Goal: Task Accomplishment & Management: Complete application form

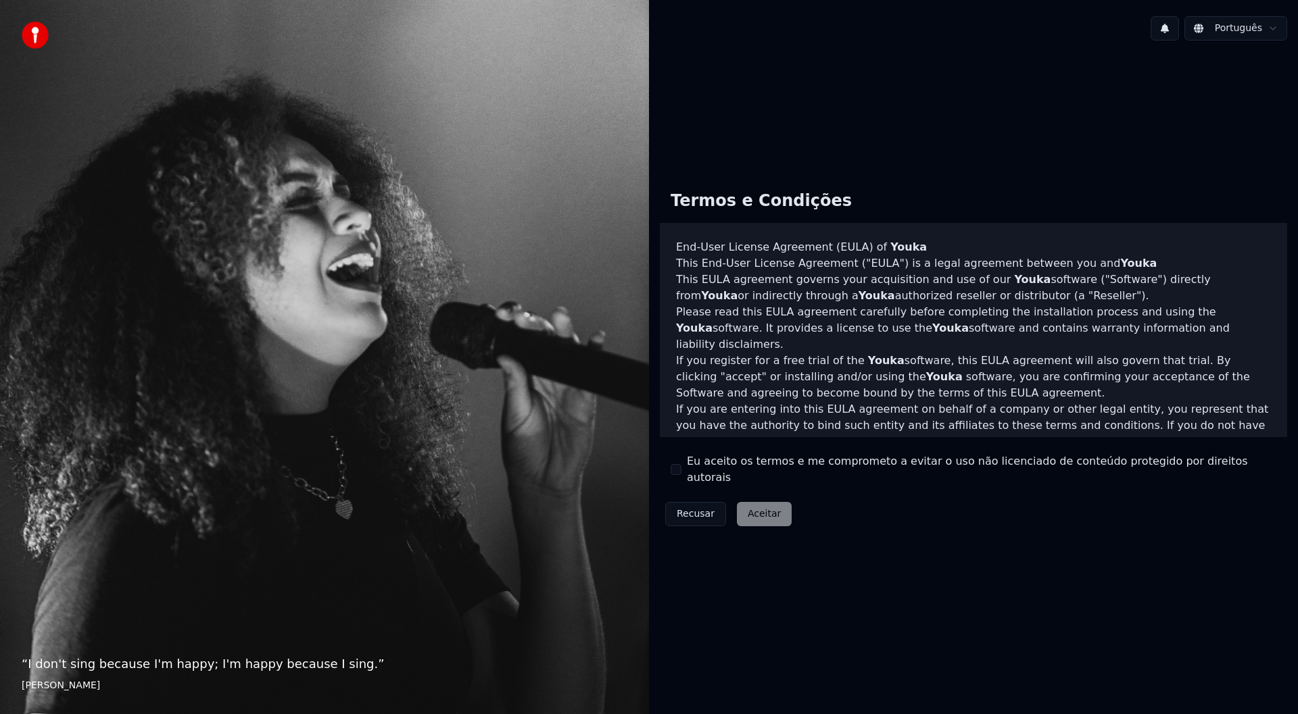
click at [664, 474] on div "Termos e Condições End-User License Agreement ([PERSON_NAME]) of Youka This End…" at bounding box center [973, 356] width 627 height 352
click at [668, 473] on div "Termos e Condições End-User License Agreement ([PERSON_NAME]) of Youka This End…" at bounding box center [973, 356] width 627 height 352
click at [677, 470] on button "Eu aceito os termos e me comprometo a evitar o uso não licenciado de conteúdo p…" at bounding box center [676, 469] width 11 height 11
click at [763, 510] on button "Aceitar" at bounding box center [764, 514] width 55 height 24
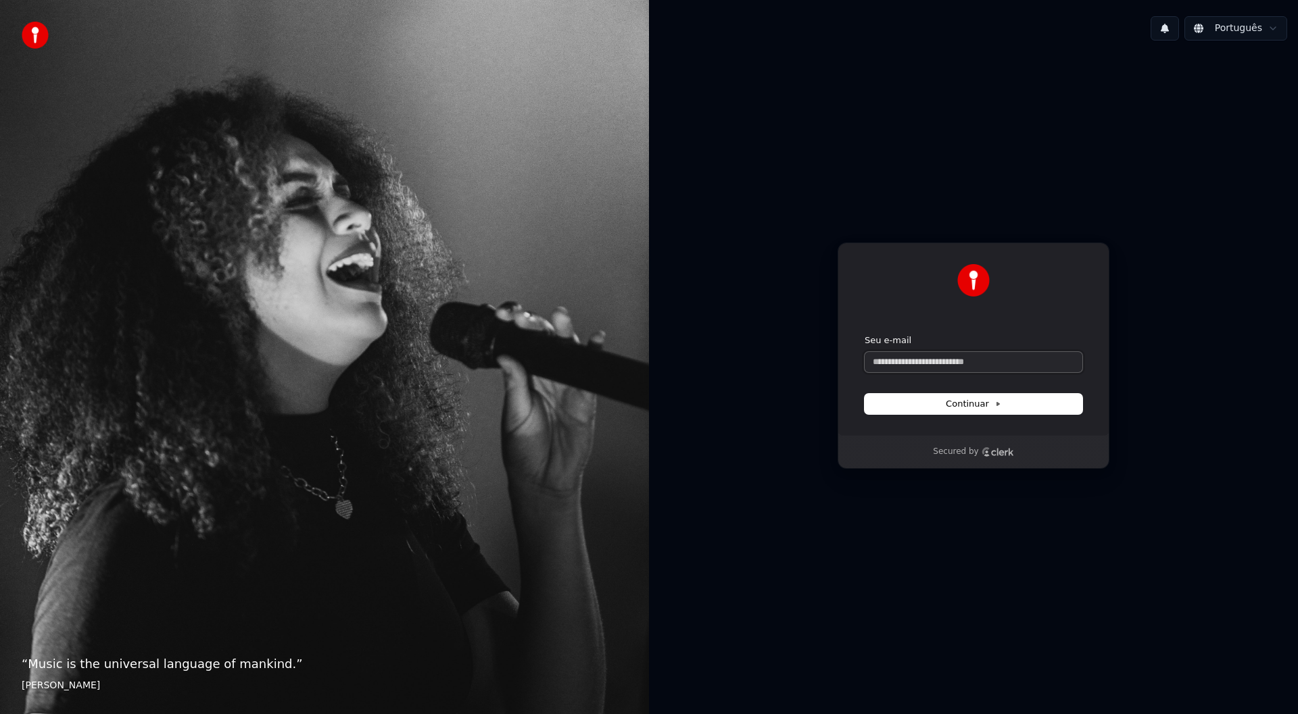
click at [918, 370] on input "Seu e-mail" at bounding box center [974, 362] width 218 height 20
click at [865, 335] on button "submit" at bounding box center [865, 335] width 0 height 0
type input "**********"
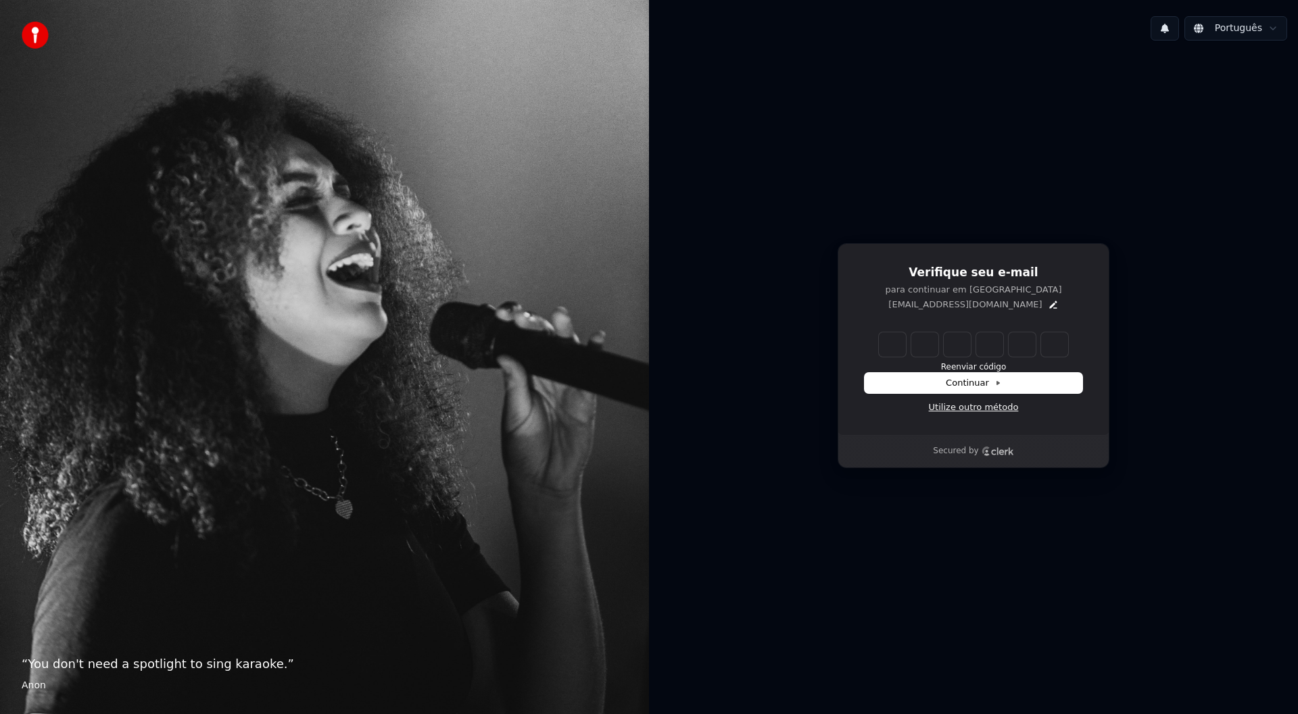
click at [976, 404] on link "Utilize outro método" at bounding box center [974, 408] width 90 height 12
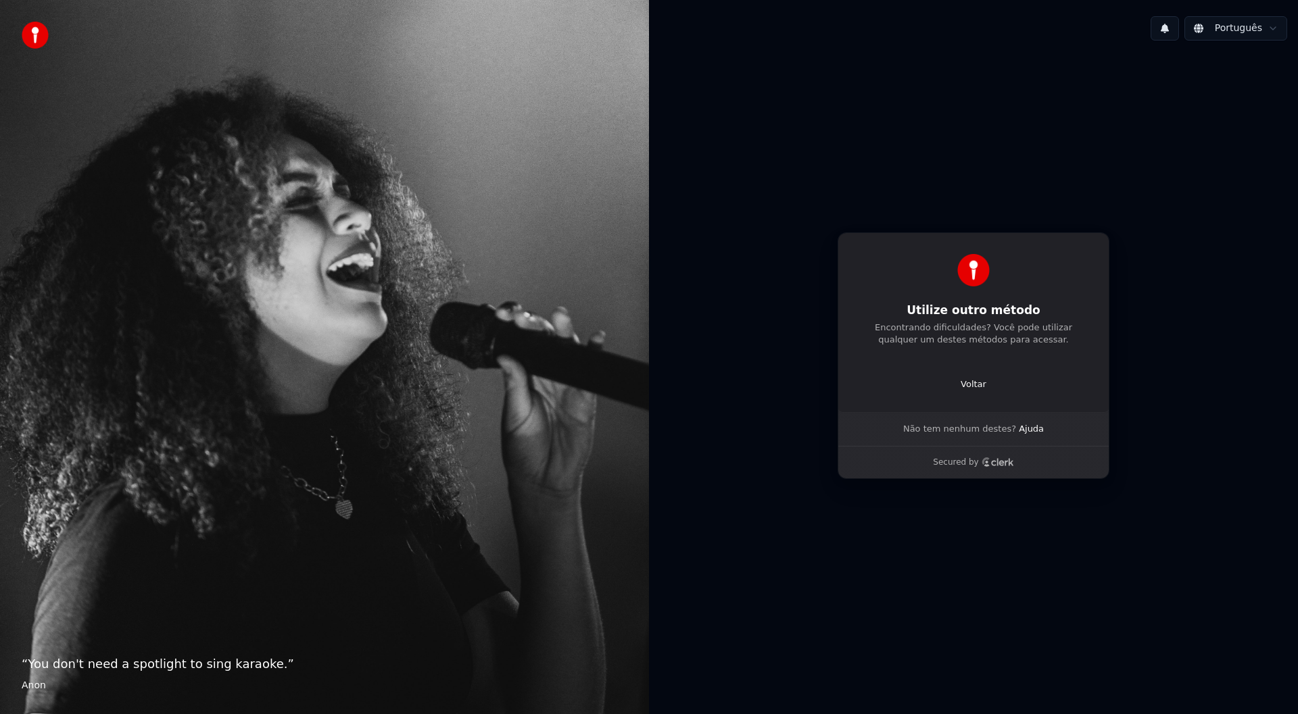
click at [963, 377] on div "Continuar com Google Voltar" at bounding box center [974, 379] width 218 height 23
click at [965, 380] on p "Voltar" at bounding box center [974, 385] width 26 height 12
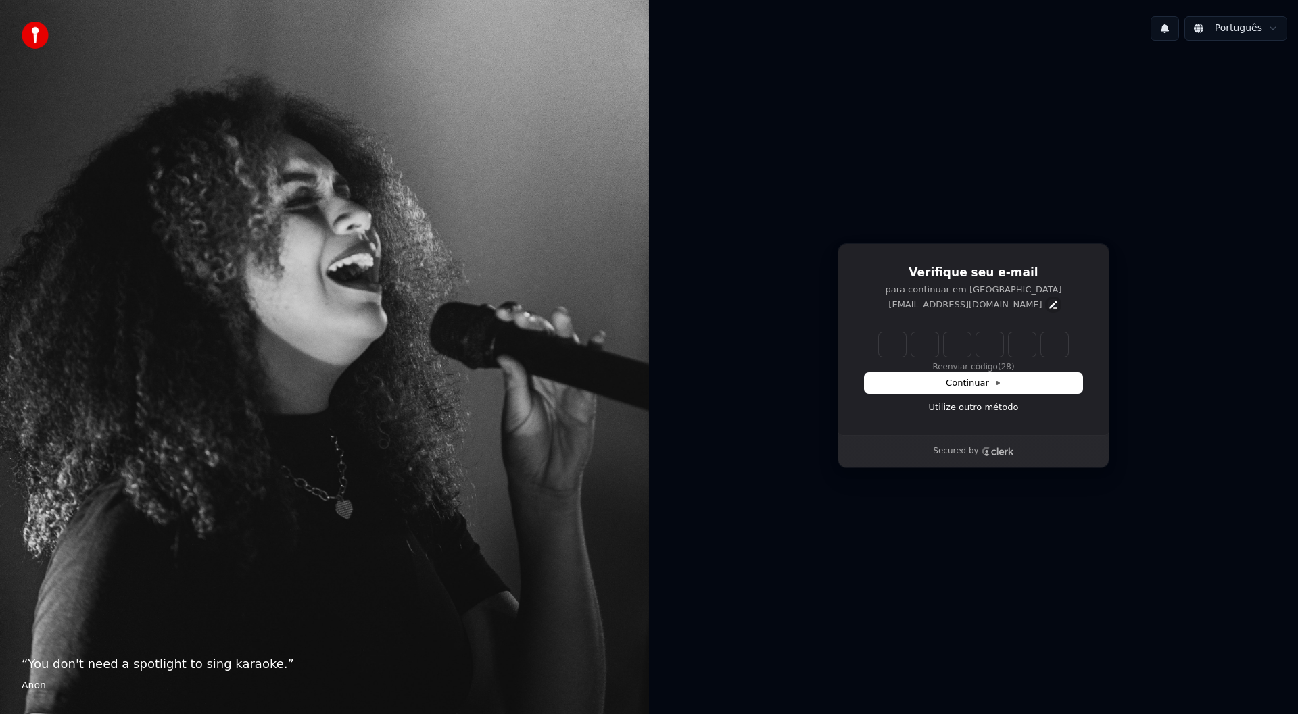
click at [1049, 306] on icon "Edit" at bounding box center [1052, 304] width 7 height 7
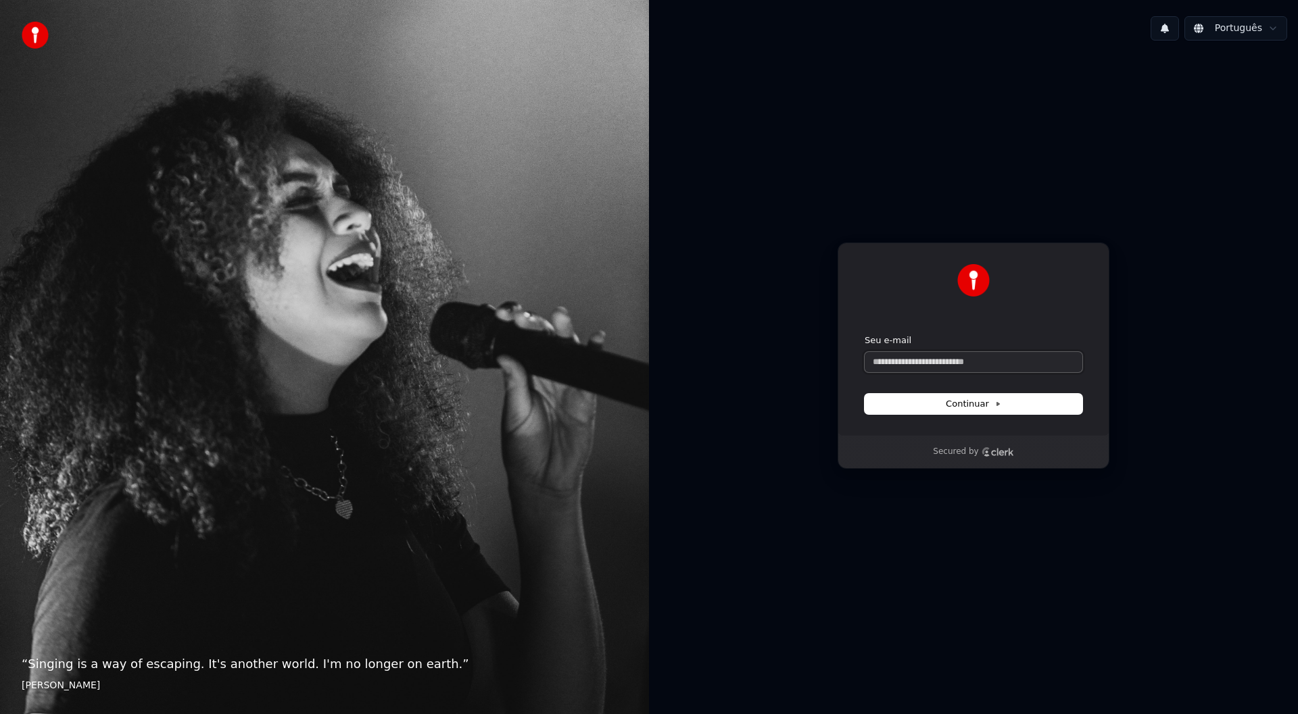
click at [975, 370] on input "Seu e-mail" at bounding box center [974, 362] width 218 height 20
click at [865, 335] on button "submit" at bounding box center [865, 335] width 0 height 0
type input "**********"
